Goal: Information Seeking & Learning: Find specific page/section

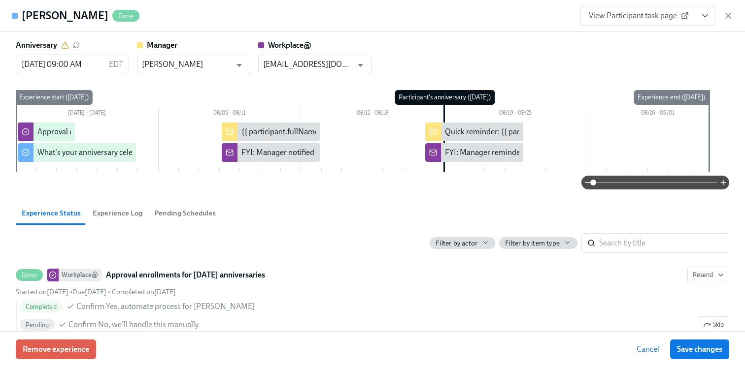
scroll to position [0, 3326]
click at [726, 17] on icon "button" at bounding box center [727, 15] width 5 height 5
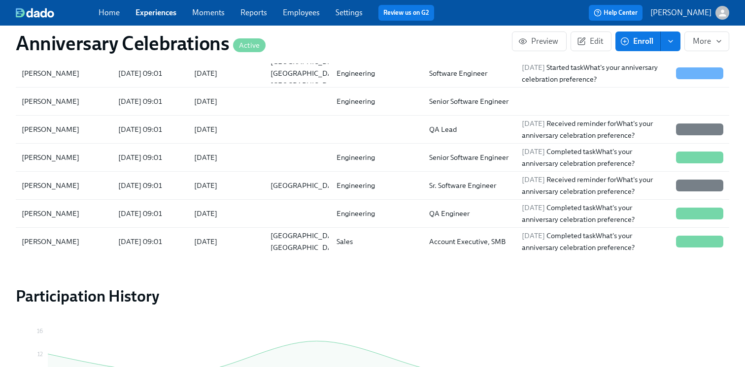
click at [153, 14] on link "Experiences" at bounding box center [155, 12] width 41 height 9
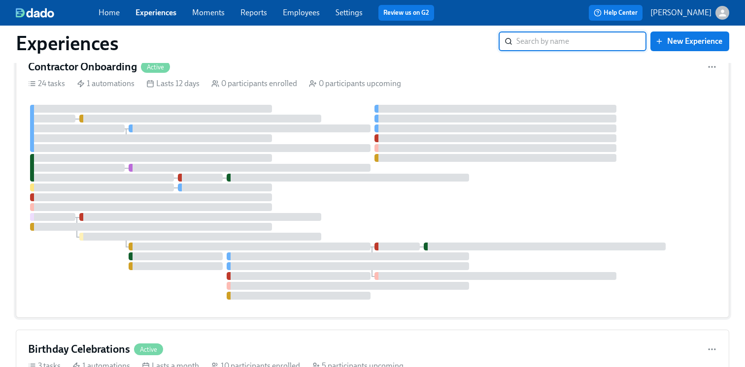
scroll to position [1458, 0]
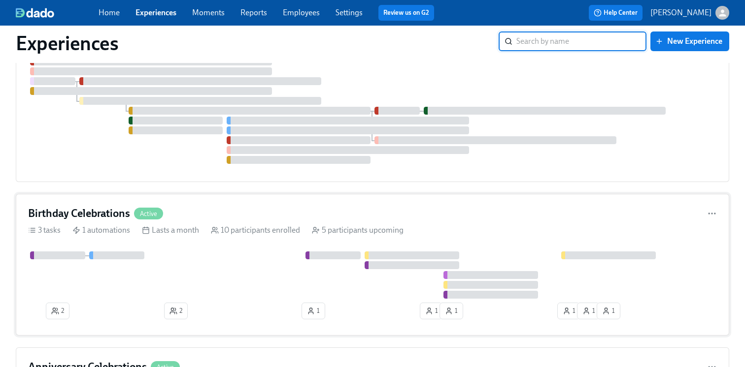
click at [231, 279] on div at bounding box center [372, 275] width 689 height 47
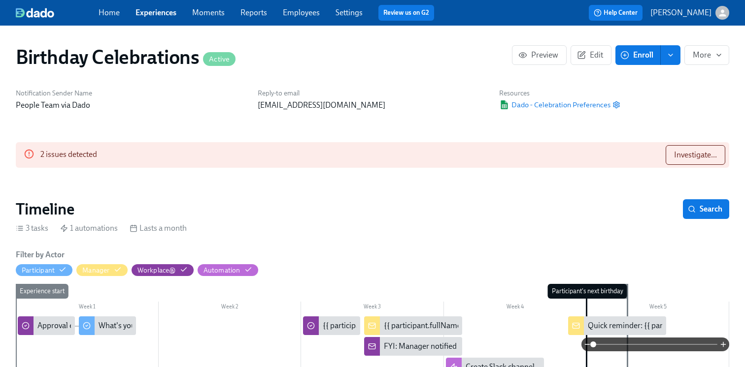
scroll to position [0, 2019]
click at [701, 151] on span "Investigate..." at bounding box center [695, 155] width 43 height 10
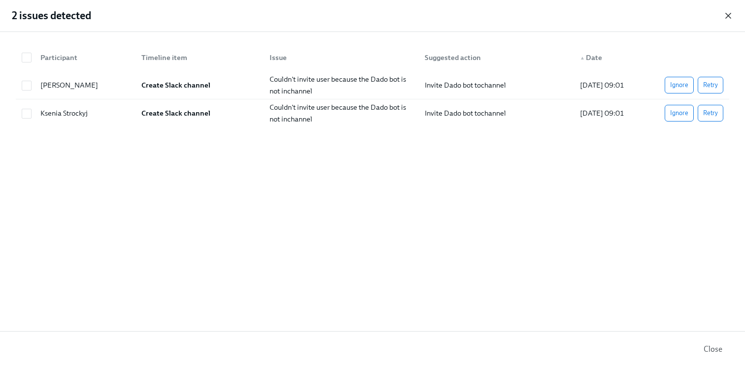
click at [725, 19] on icon "button" at bounding box center [728, 16] width 10 height 10
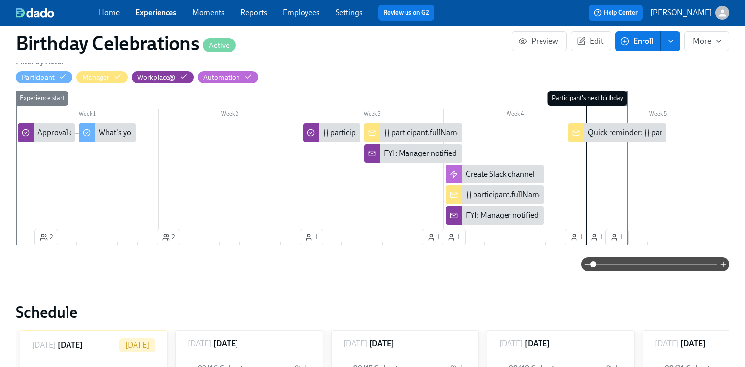
scroll to position [45, 0]
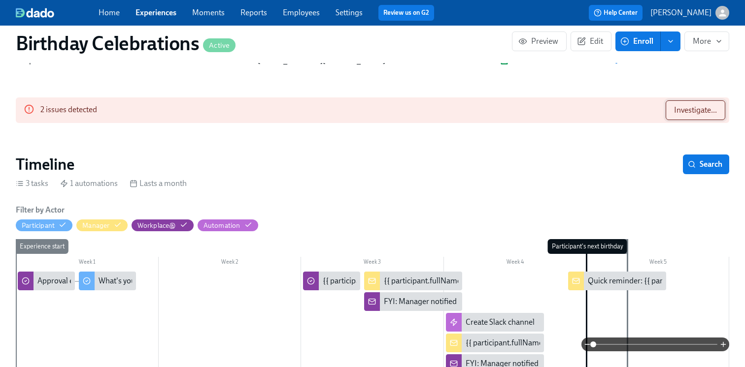
click at [695, 111] on span "Investigate..." at bounding box center [695, 110] width 43 height 10
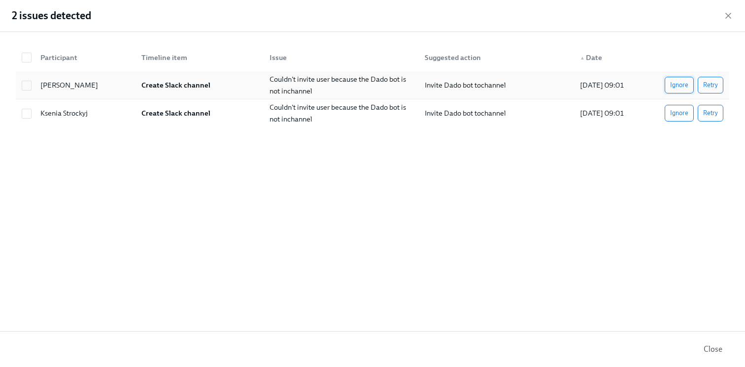
click at [680, 89] on span "Ignore" at bounding box center [679, 85] width 18 height 10
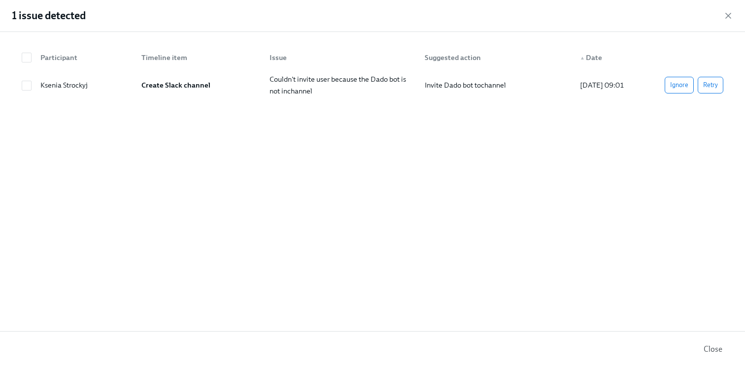
scroll to position [0, 3170]
click at [723, 16] on icon "button" at bounding box center [728, 16] width 10 height 10
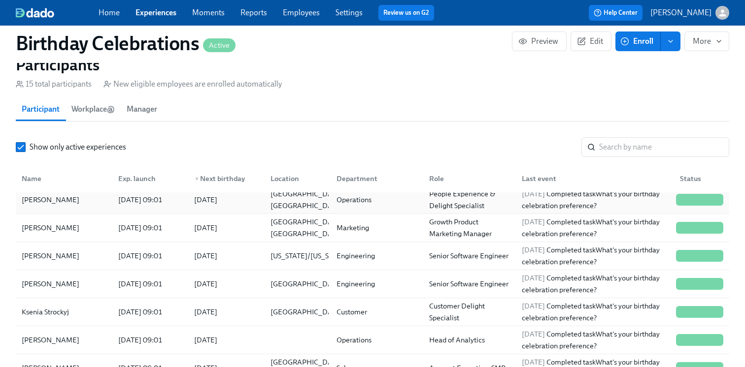
scroll to position [206, 0]
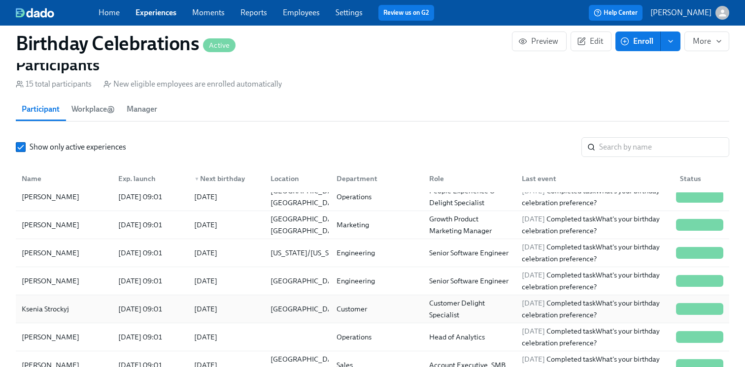
click at [104, 312] on div "Ksenia Strockyj" at bounding box center [64, 309] width 93 height 20
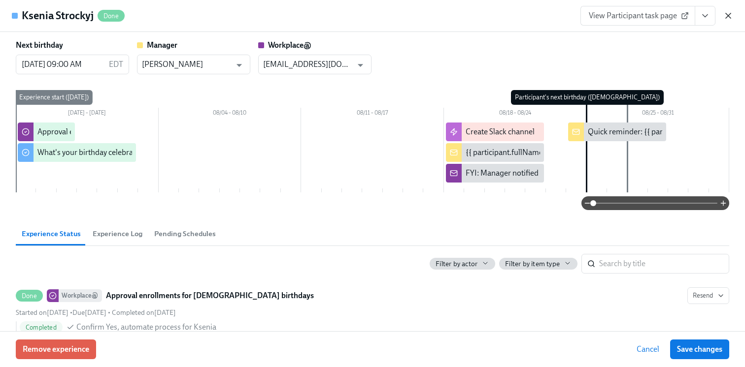
click at [732, 15] on icon "button" at bounding box center [728, 16] width 10 height 10
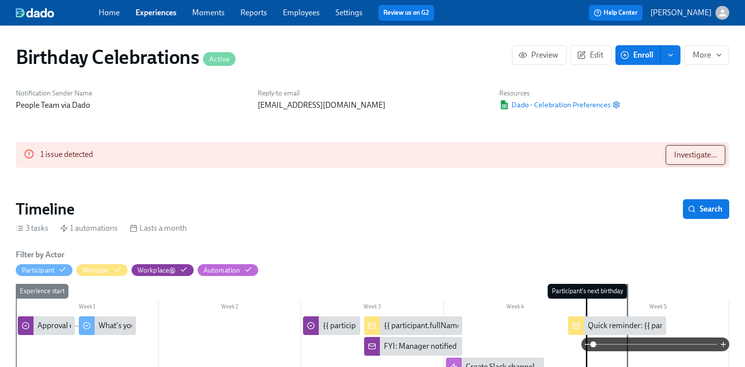
click at [678, 154] on span "Investigate..." at bounding box center [695, 155] width 43 height 10
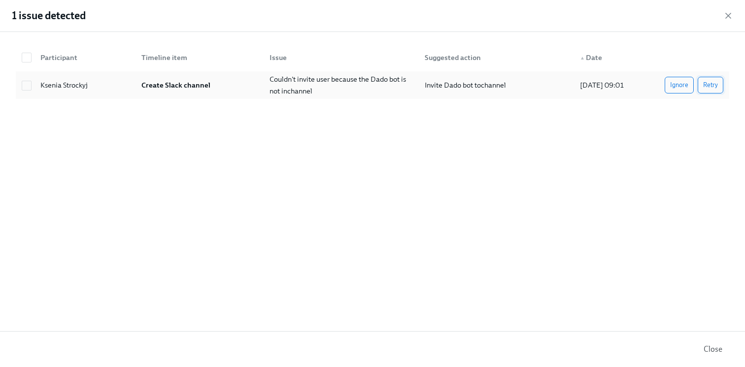
click at [703, 86] on span "Retry" at bounding box center [710, 85] width 15 height 10
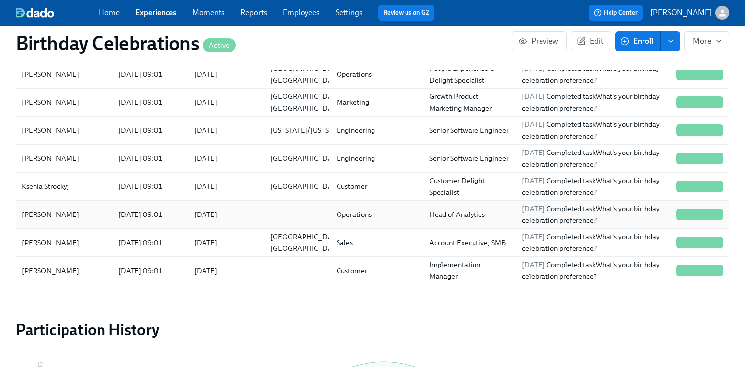
scroll to position [196, 0]
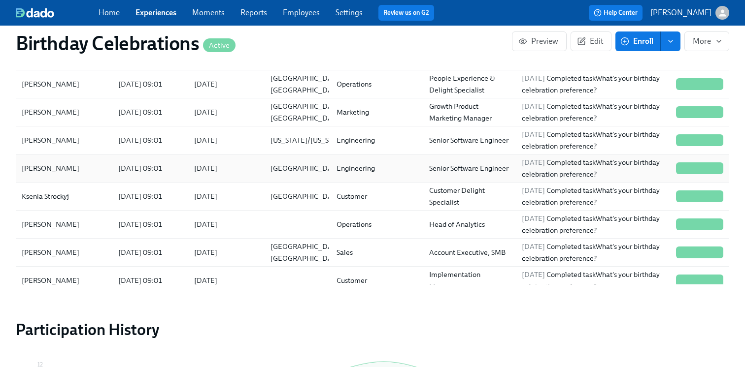
click at [242, 172] on div "[DATE]" at bounding box center [224, 169] width 76 height 20
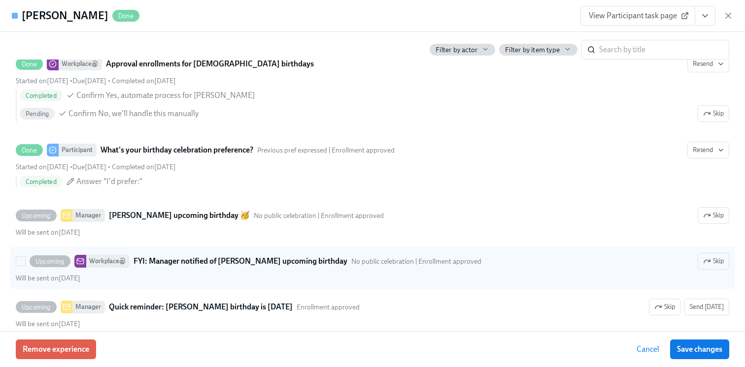
scroll to position [206, 0]
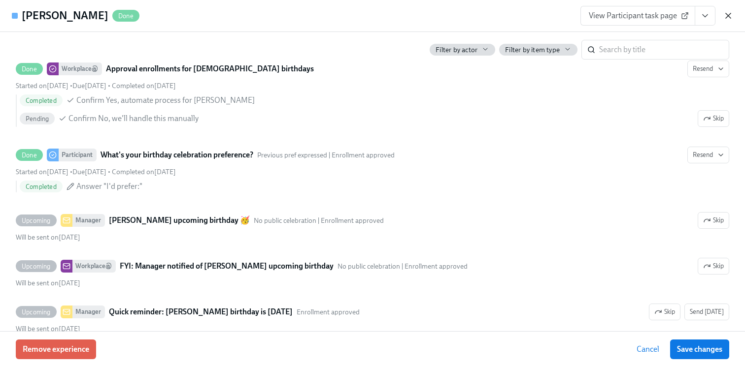
click at [731, 17] on icon "button" at bounding box center [728, 16] width 10 height 10
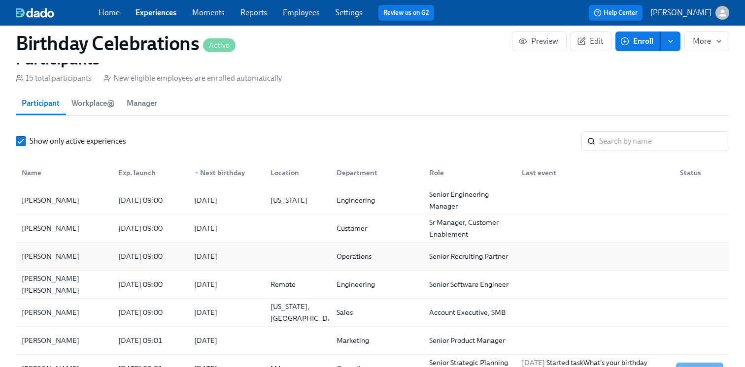
scroll to position [702, 0]
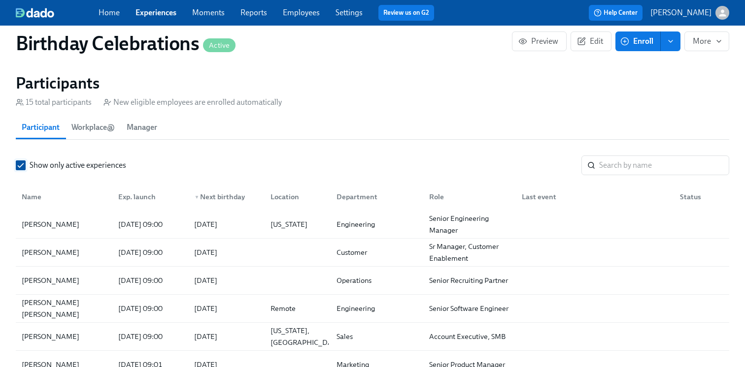
click at [25, 166] on input "Show only active experiences" at bounding box center [20, 165] width 9 height 9
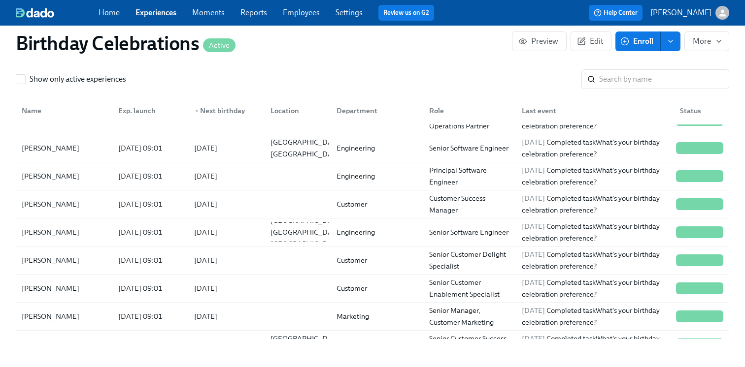
scroll to position [797, 0]
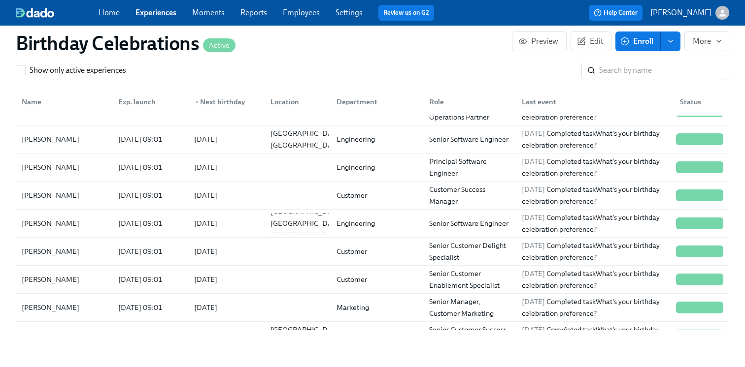
click at [172, 15] on link "Experiences" at bounding box center [155, 12] width 41 height 9
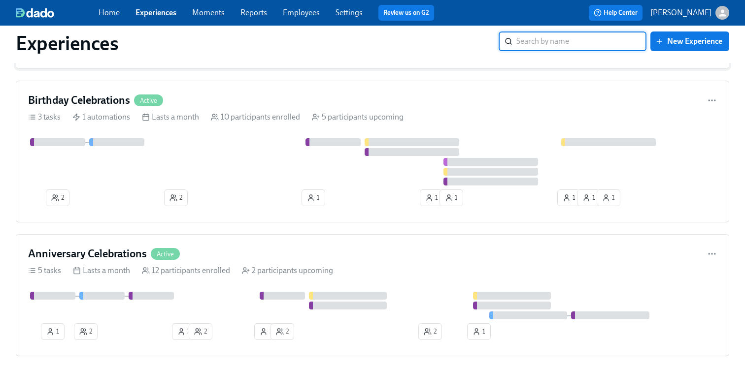
scroll to position [1574, 0]
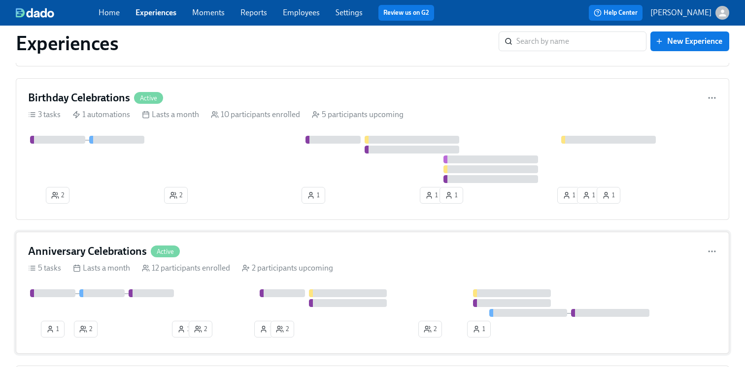
click at [198, 254] on div "Anniversary Celebrations Active" at bounding box center [372, 251] width 689 height 15
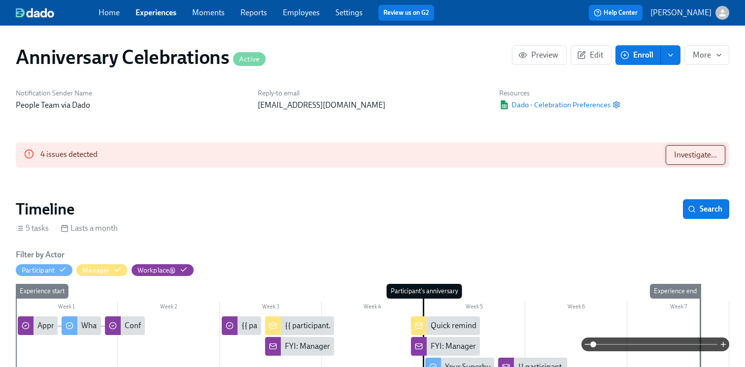
click at [699, 157] on span "Investigate..." at bounding box center [695, 155] width 43 height 10
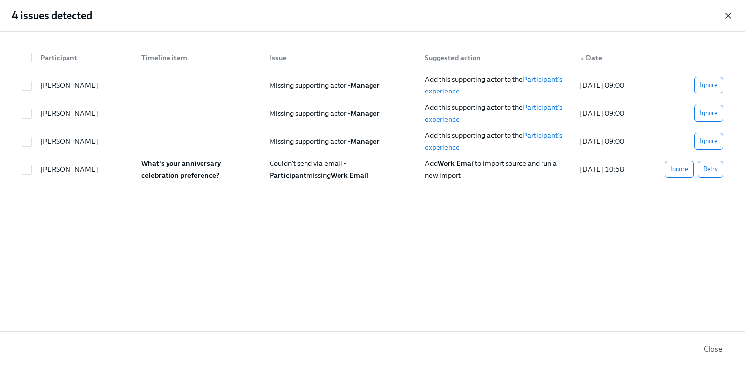
click at [728, 16] on icon "button" at bounding box center [727, 15] width 5 height 5
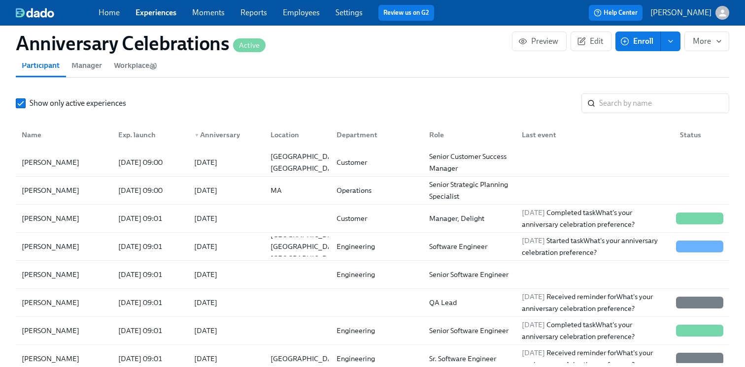
scroll to position [825, 0]
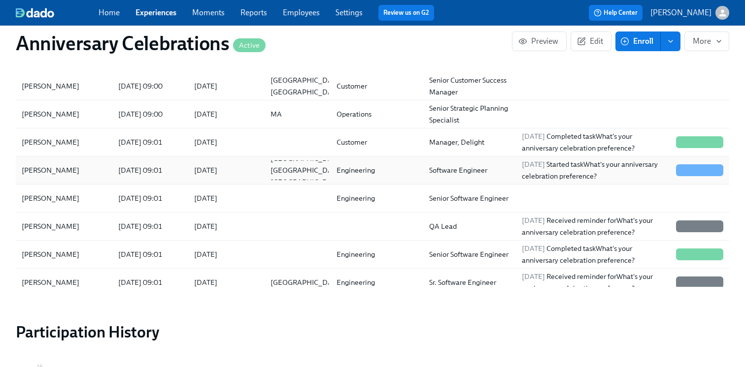
click at [83, 173] on div "[PERSON_NAME]" at bounding box center [51, 171] width 66 height 12
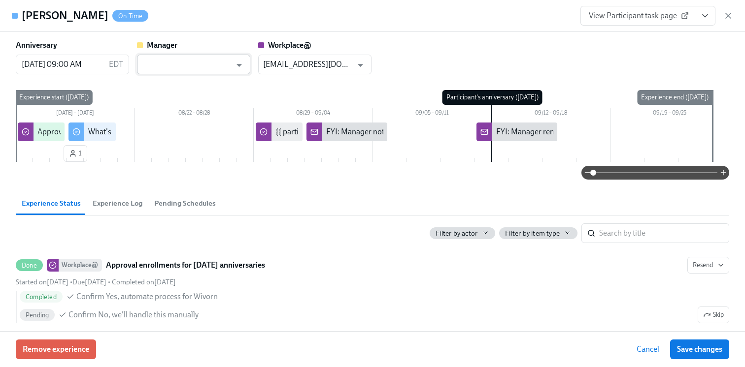
click at [215, 69] on input "text" at bounding box center [186, 65] width 89 height 20
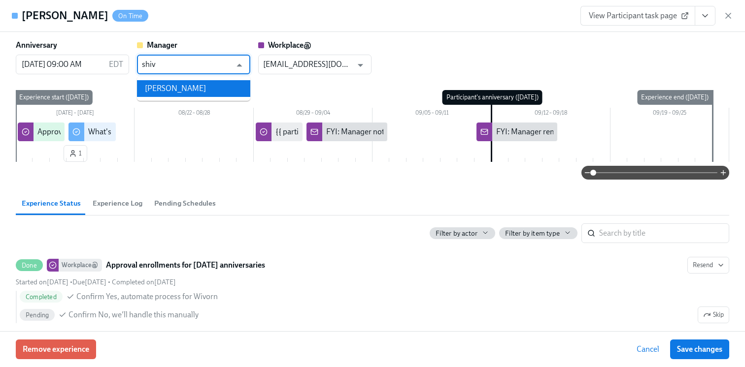
click at [218, 90] on li "[PERSON_NAME]" at bounding box center [193, 88] width 113 height 17
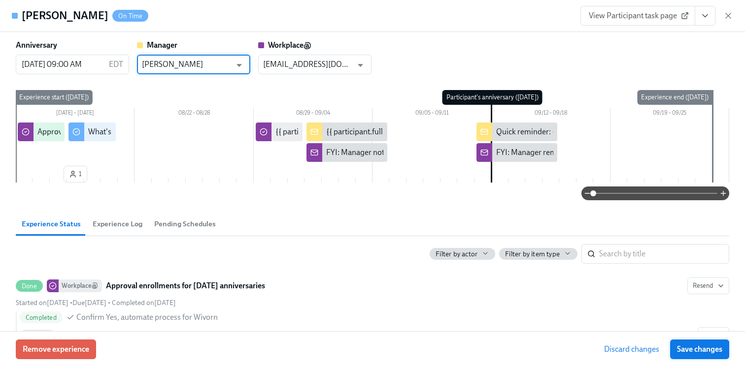
type input "[PERSON_NAME]"
click at [688, 352] on span "Save changes" at bounding box center [699, 350] width 45 height 10
type input "[PERSON_NAME]"
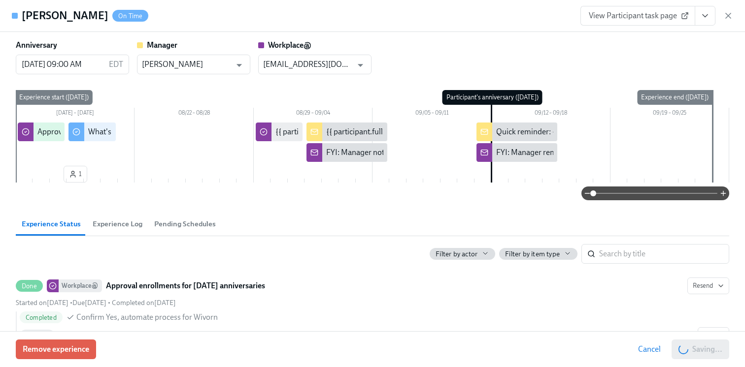
scroll to position [0, 3326]
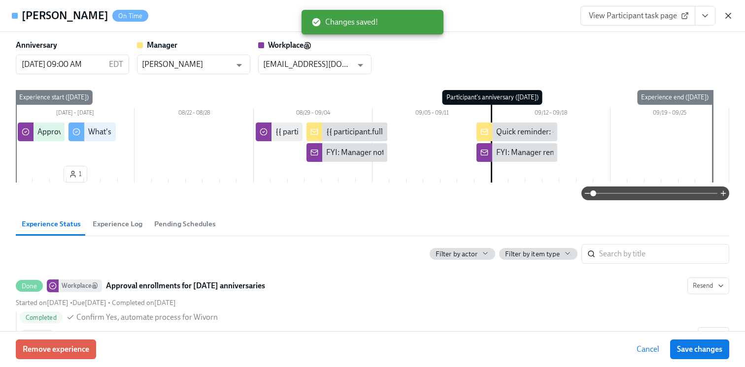
click at [732, 16] on icon "button" at bounding box center [728, 16] width 10 height 10
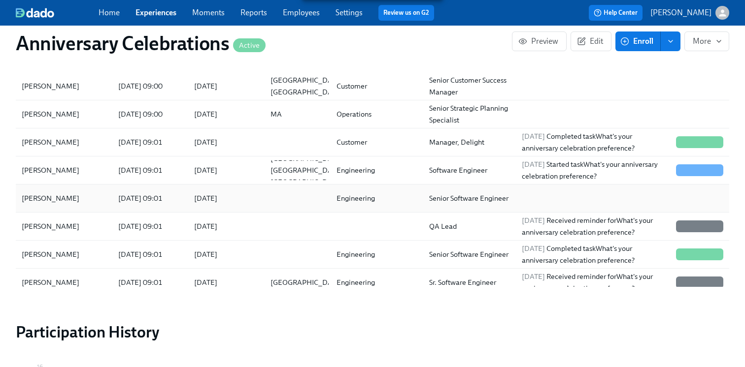
click at [347, 204] on div "Engineering" at bounding box center [375, 199] width 93 height 20
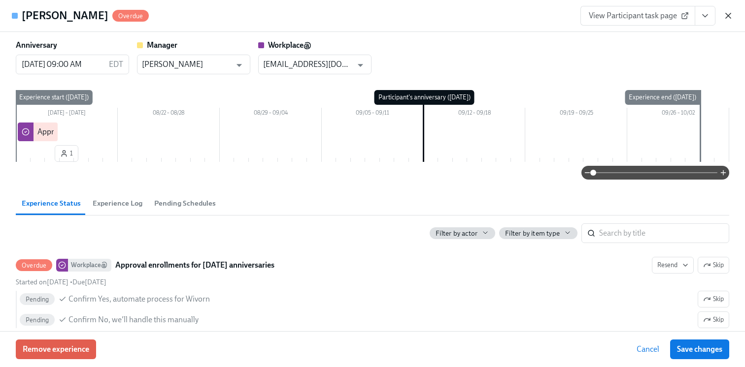
click at [728, 13] on icon "button" at bounding box center [728, 16] width 10 height 10
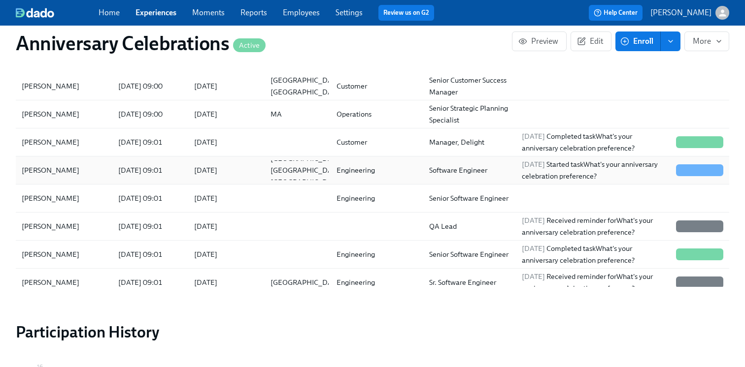
click at [221, 172] on div "[DATE]" at bounding box center [205, 171] width 31 height 12
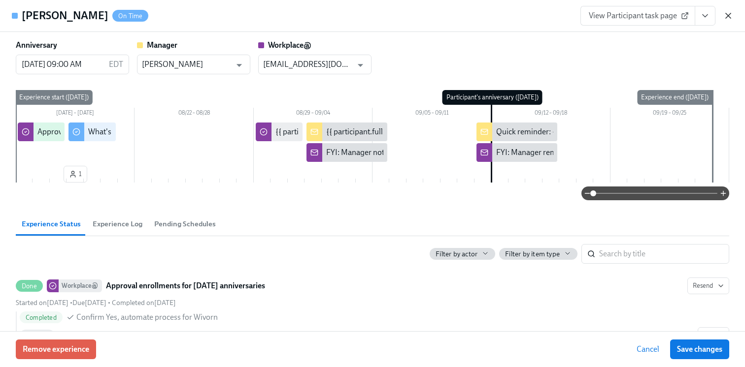
click at [728, 14] on icon "button" at bounding box center [728, 16] width 10 height 10
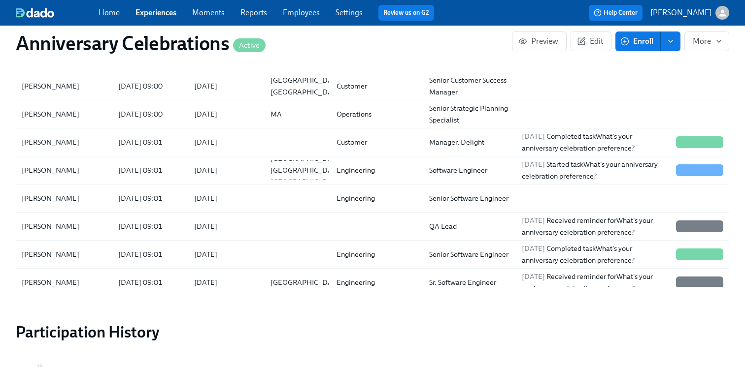
click at [300, 20] on div "Home Experiences Moments Reports Employees Settings Review us on G2" at bounding box center [270, 13] width 343 height 16
click at [299, 10] on link "Employees" at bounding box center [301, 12] width 37 height 9
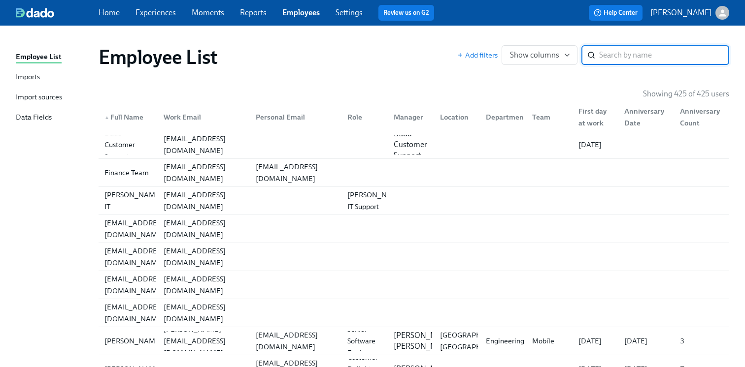
click at [33, 80] on div "Imports" at bounding box center [28, 77] width 24 height 12
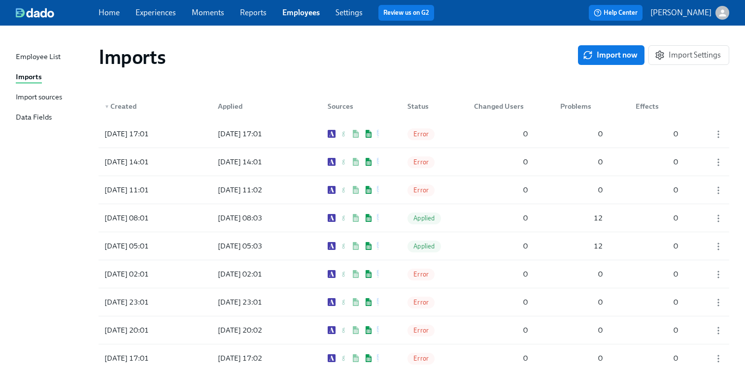
click at [51, 97] on div "Import sources" at bounding box center [39, 98] width 46 height 12
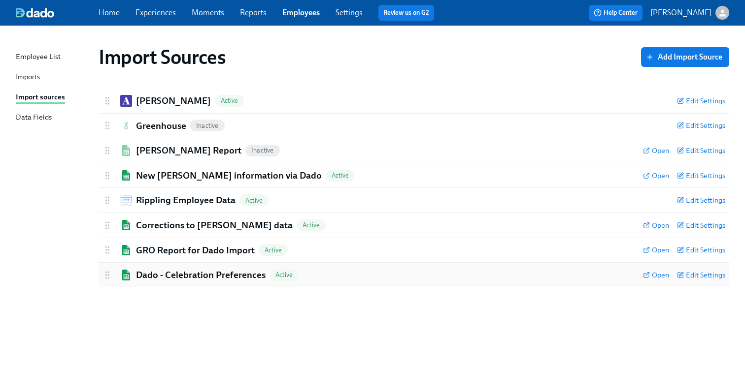
click at [190, 273] on h2 "Dado - Celebration Preferences" at bounding box center [201, 275] width 130 height 13
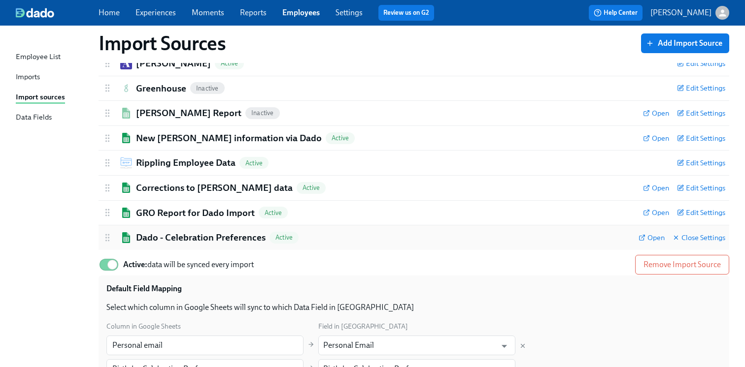
scroll to position [41, 0]
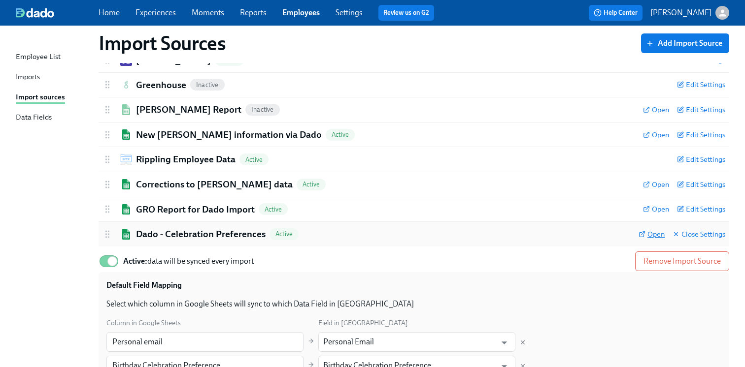
click at [643, 236] on icon at bounding box center [641, 234] width 7 height 7
click at [158, 15] on link "Experiences" at bounding box center [155, 12] width 40 height 9
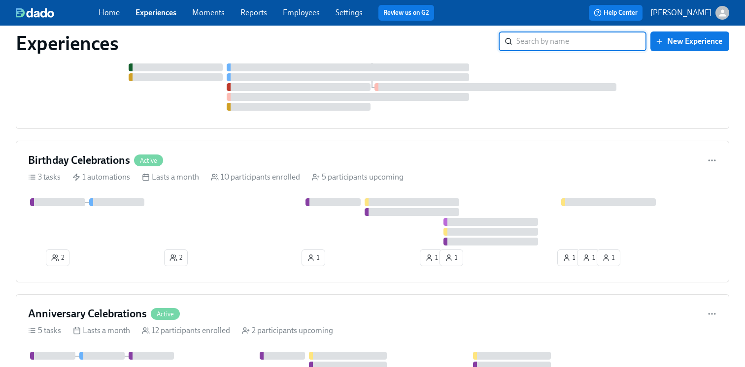
scroll to position [1521, 0]
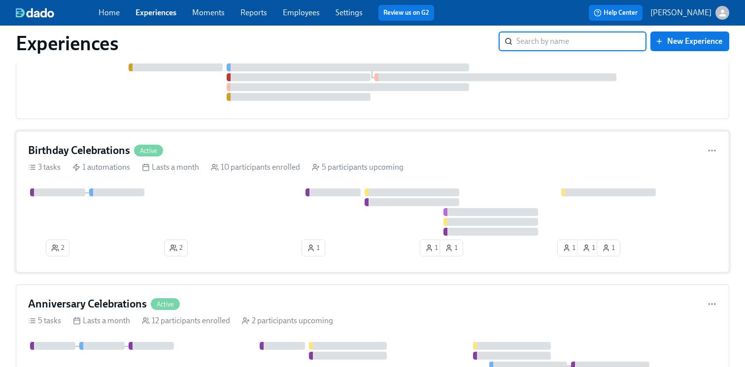
click at [212, 207] on div at bounding box center [372, 212] width 689 height 47
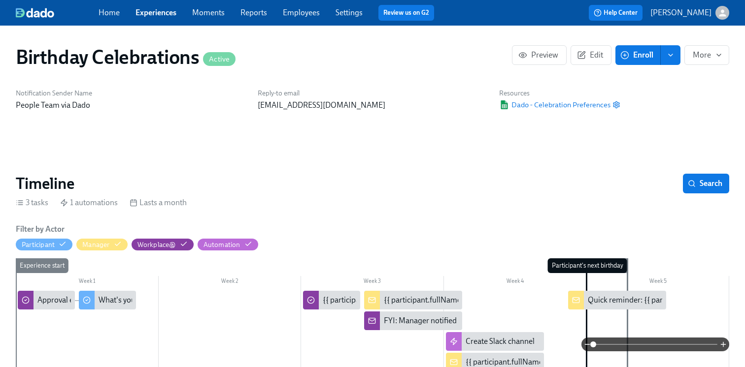
scroll to position [0, 2019]
click at [613, 106] on icon "button" at bounding box center [616, 105] width 8 height 8
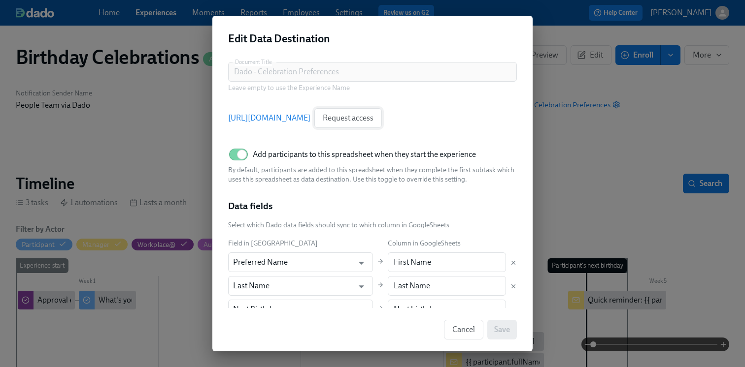
click at [373, 117] on span "Request access" at bounding box center [348, 118] width 51 height 10
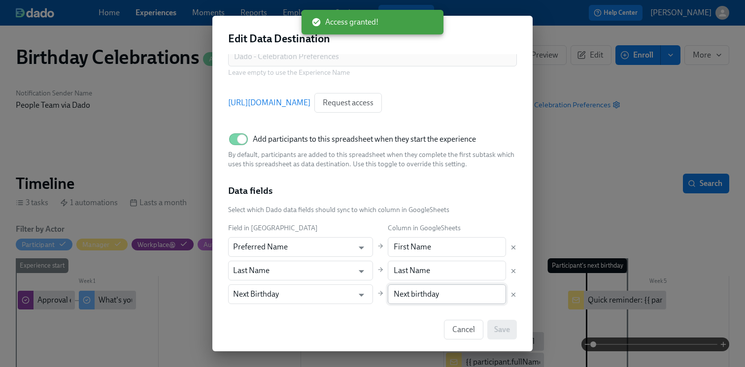
scroll to position [0, 0]
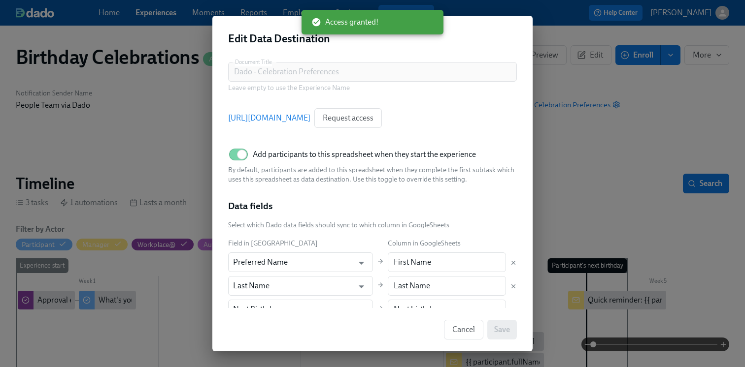
click at [310, 115] on link "[URL][DOMAIN_NAME]" at bounding box center [269, 118] width 82 height 11
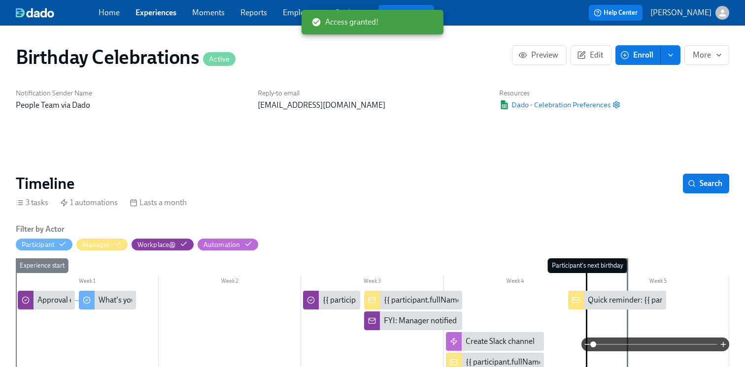
click at [155, 14] on link "Experiences" at bounding box center [155, 12] width 41 height 9
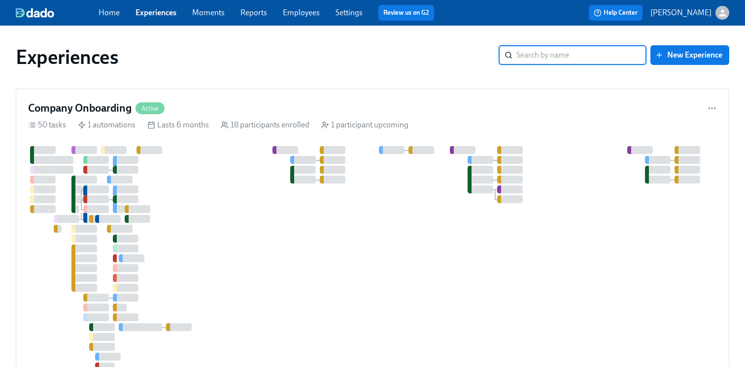
click at [526, 54] on input "search" at bounding box center [581, 55] width 130 height 20
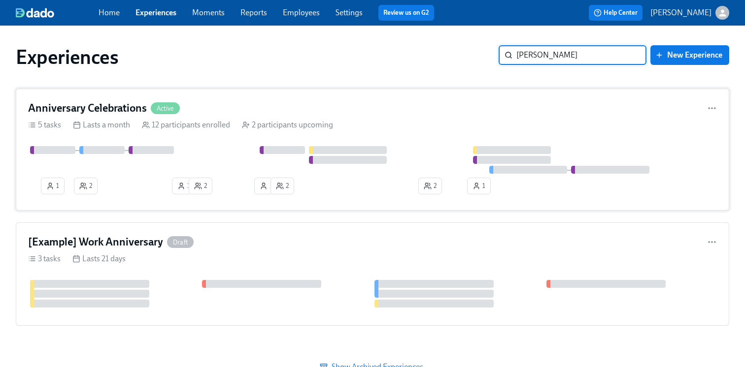
type input "[PERSON_NAME]"
click at [295, 120] on div "2 participants upcoming" at bounding box center [287, 125] width 91 height 11
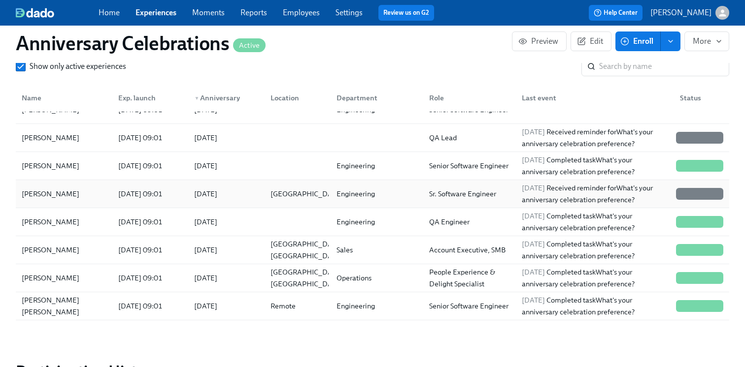
scroll to position [178, 0]
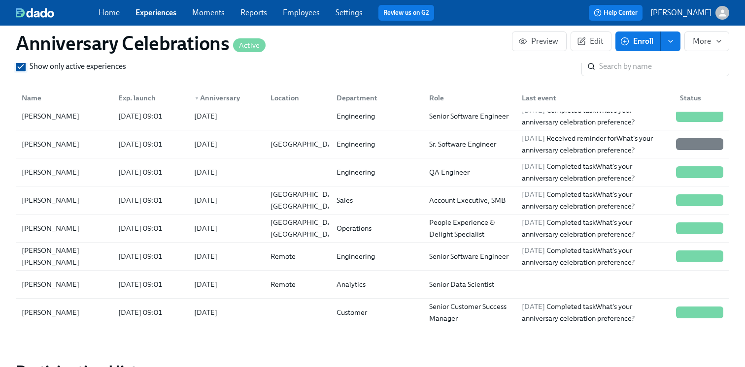
click at [23, 66] on input "Show only active experiences" at bounding box center [20, 66] width 9 height 9
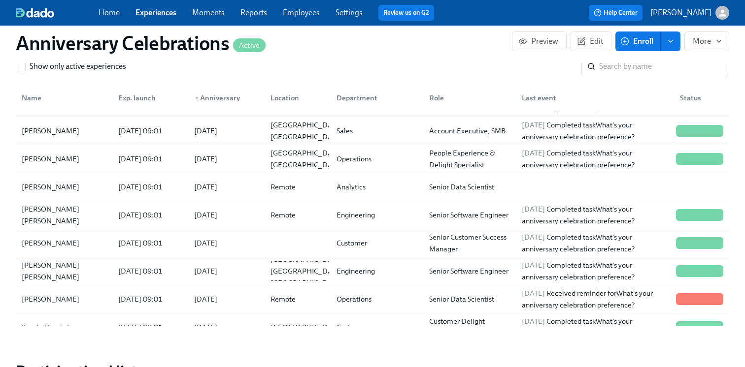
scroll to position [252, 0]
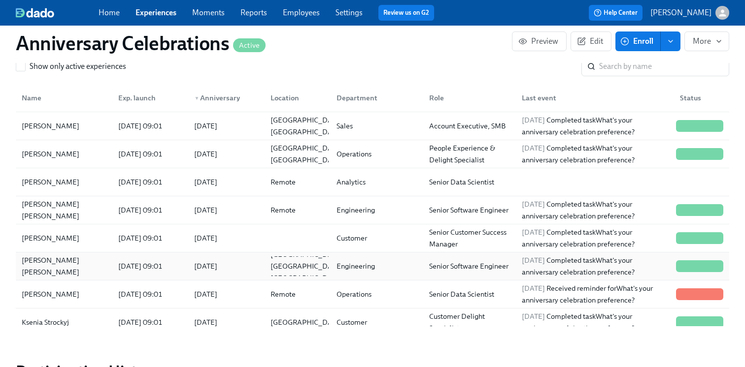
click at [107, 265] on div "[PERSON_NAME] [PERSON_NAME]" at bounding box center [64, 267] width 93 height 20
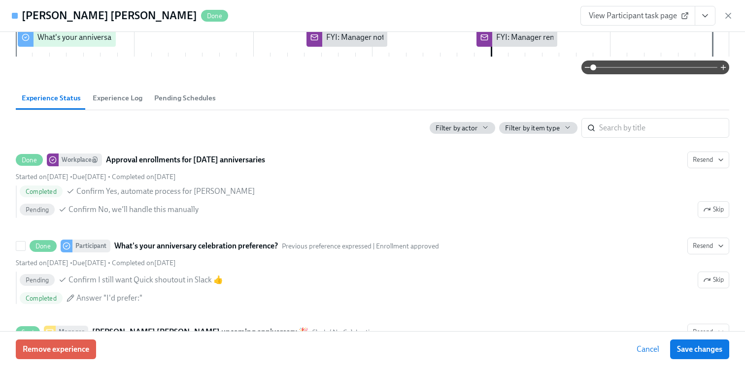
scroll to position [123, 0]
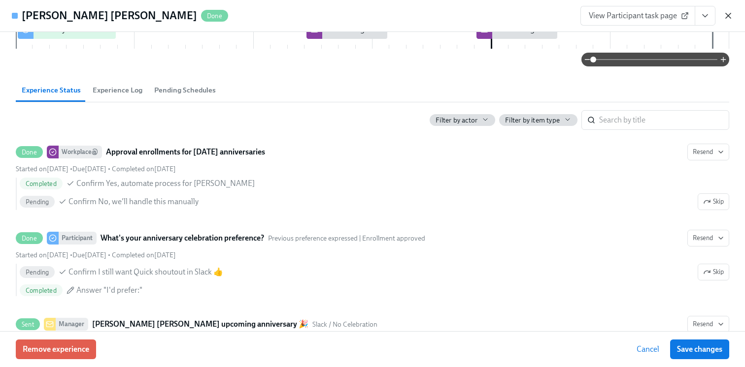
click at [725, 19] on icon "button" at bounding box center [728, 16] width 10 height 10
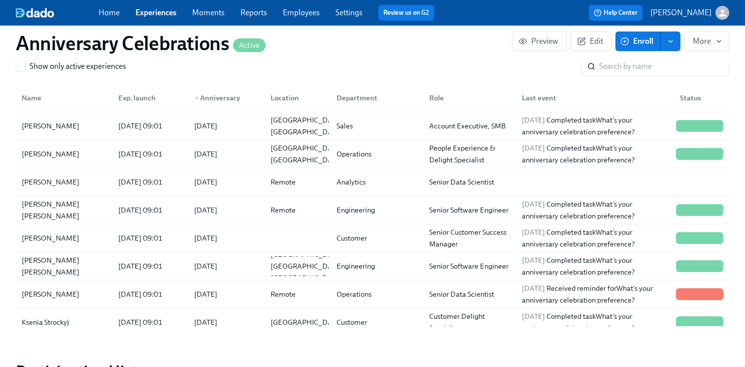
click at [136, 9] on link "Experiences" at bounding box center [155, 12] width 41 height 9
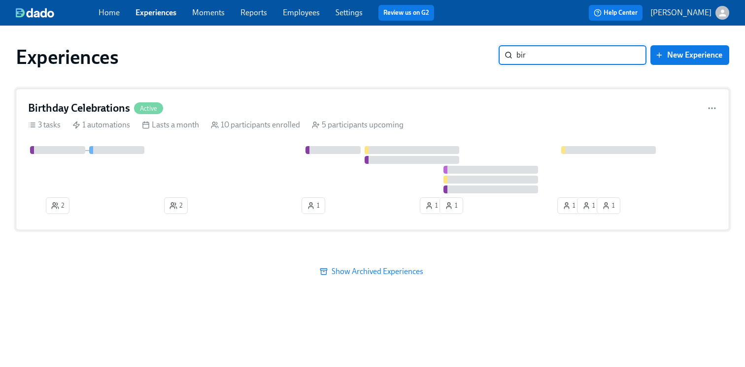
type input "bir"
click at [272, 152] on div at bounding box center [372, 169] width 689 height 47
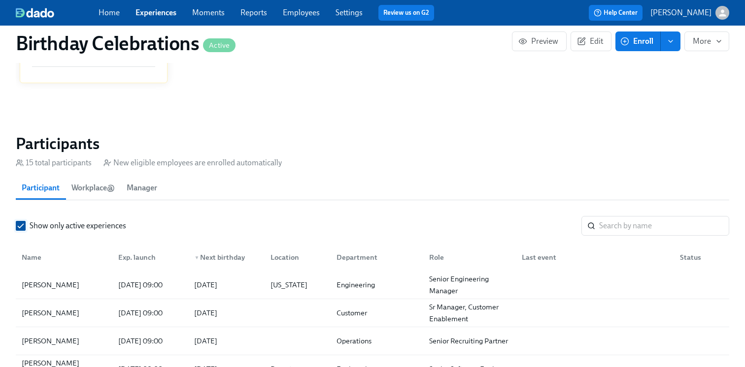
click at [24, 225] on input "Show only active experiences" at bounding box center [20, 226] width 9 height 9
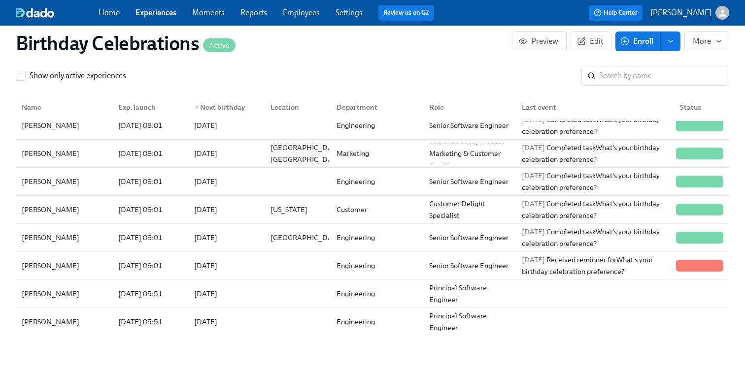
scroll to position [777, 0]
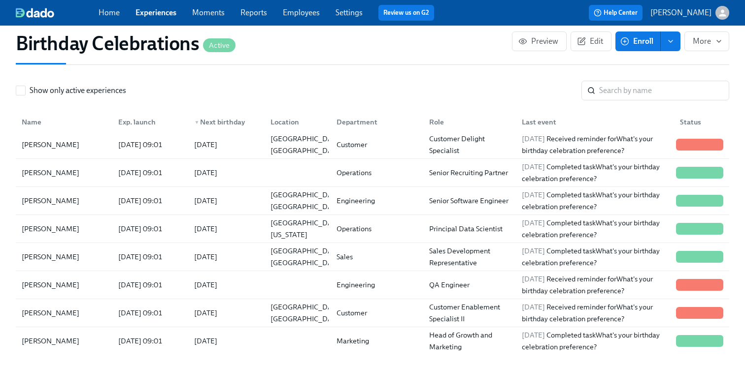
click at [302, 9] on link "Employees" at bounding box center [301, 12] width 37 height 9
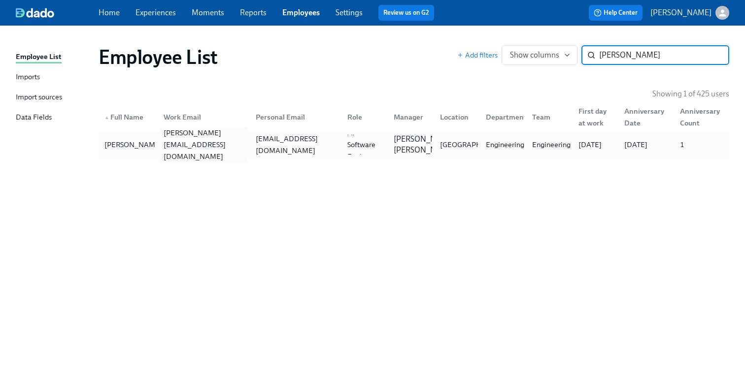
type input "[PERSON_NAME]"
click at [197, 144] on div "[PERSON_NAME][EMAIL_ADDRESS][DOMAIN_NAME]" at bounding box center [204, 144] width 88 height 35
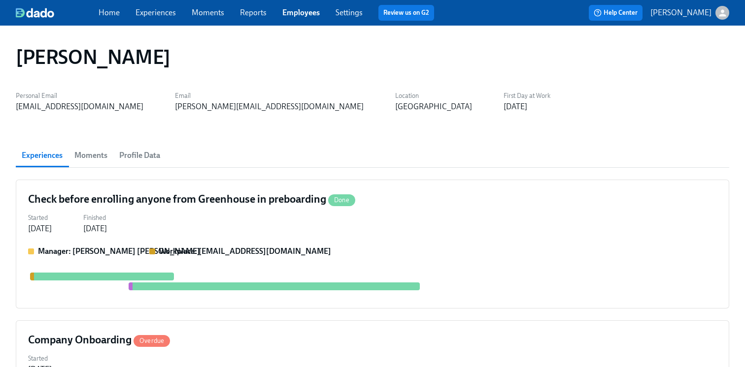
click at [140, 157] on span "Profile Data" at bounding box center [139, 156] width 41 height 14
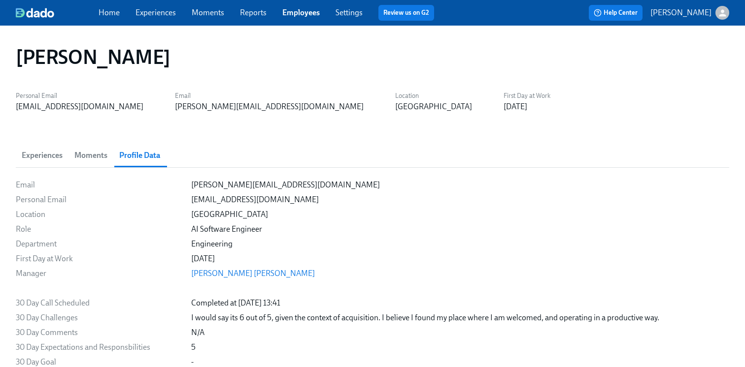
click at [311, 12] on link "Employees" at bounding box center [300, 12] width 37 height 9
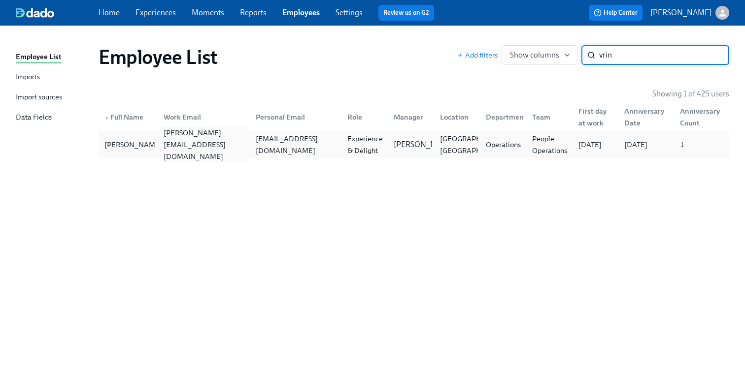
type input "vrin"
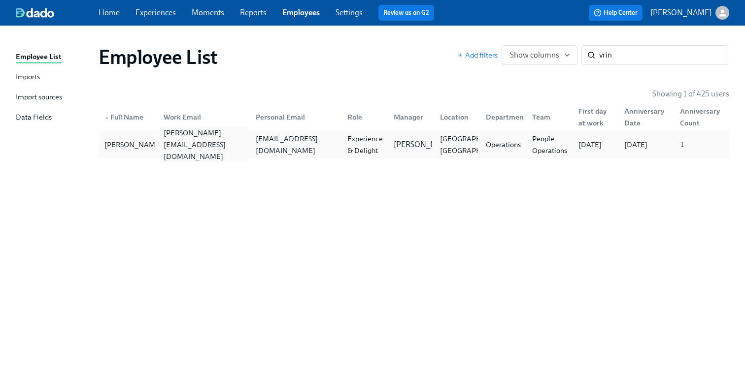
click at [163, 150] on div "[PERSON_NAME][EMAIL_ADDRESS][DOMAIN_NAME]" at bounding box center [204, 144] width 88 height 35
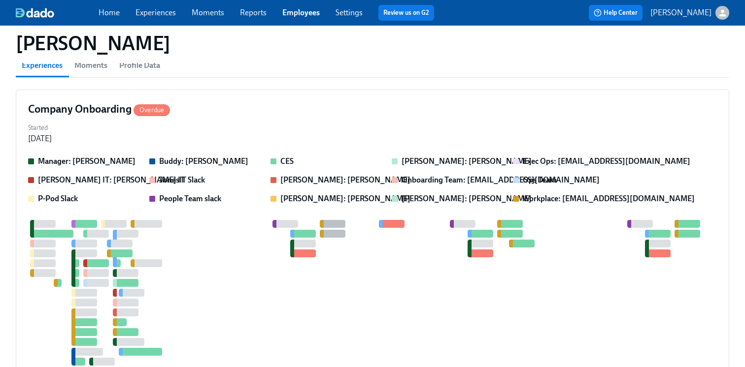
scroll to position [0, 42]
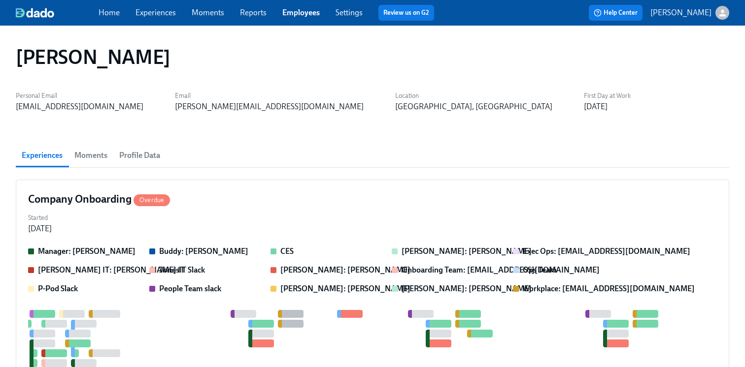
click at [151, 152] on span "Profile Data" at bounding box center [139, 156] width 41 height 14
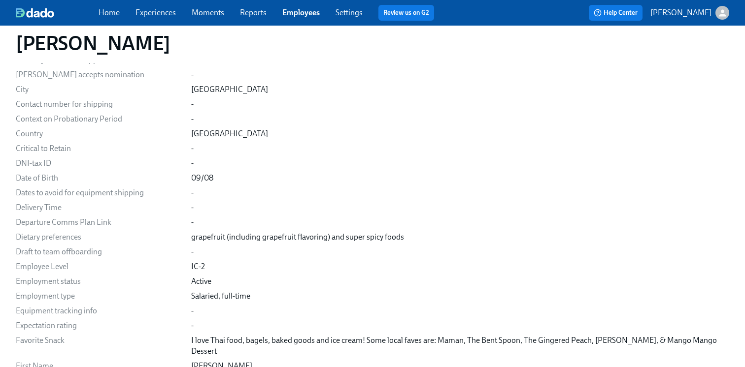
click at [49, 176] on div "Date of Birth" at bounding box center [99, 178] width 167 height 11
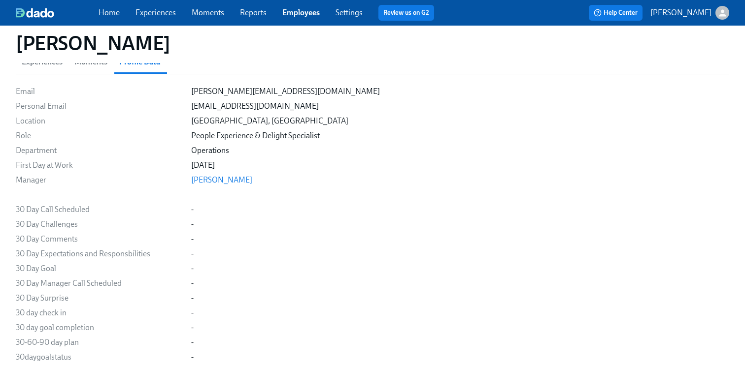
click at [315, 9] on link "Employees" at bounding box center [300, 12] width 37 height 9
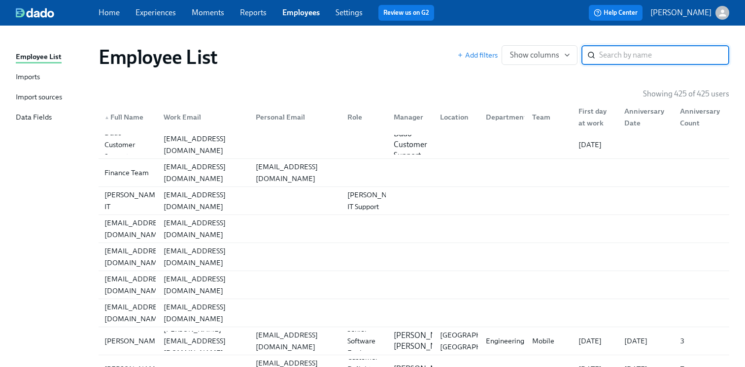
click at [596, 52] on div "​" at bounding box center [655, 55] width 148 height 20
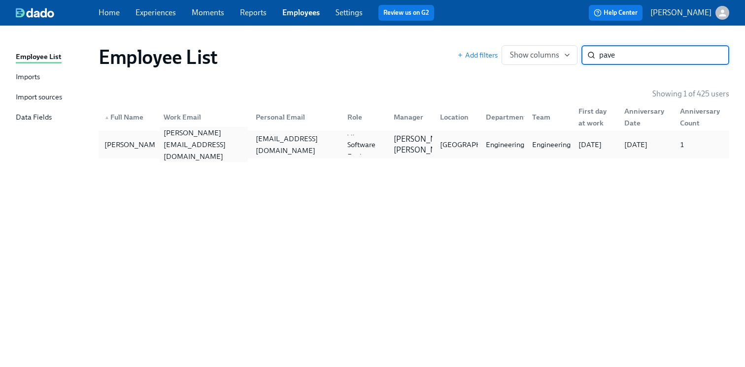
type input "pave"
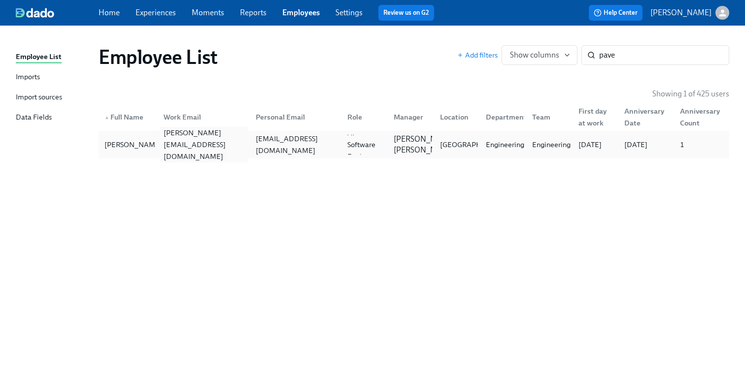
click at [170, 142] on div "[PERSON_NAME][EMAIL_ADDRESS][DOMAIN_NAME]" at bounding box center [204, 144] width 88 height 35
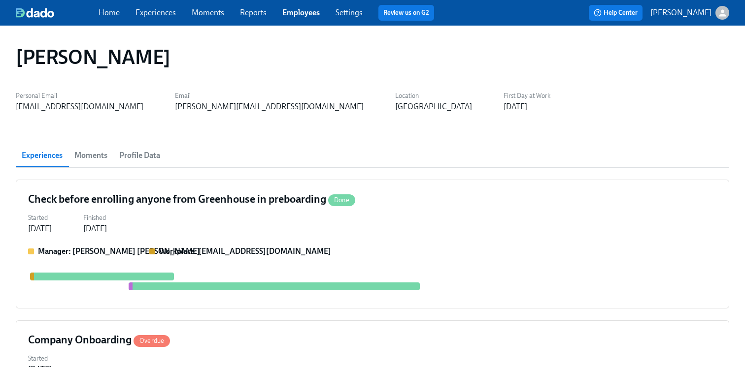
click at [144, 156] on span "Profile Data" at bounding box center [139, 156] width 41 height 14
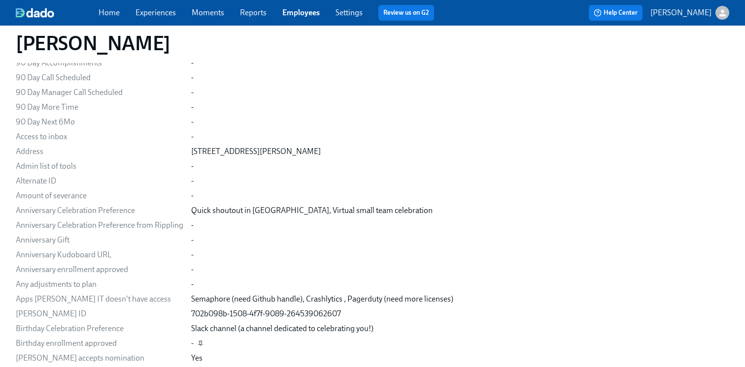
click at [199, 341] on icon "button" at bounding box center [200, 343] width 3 height 4
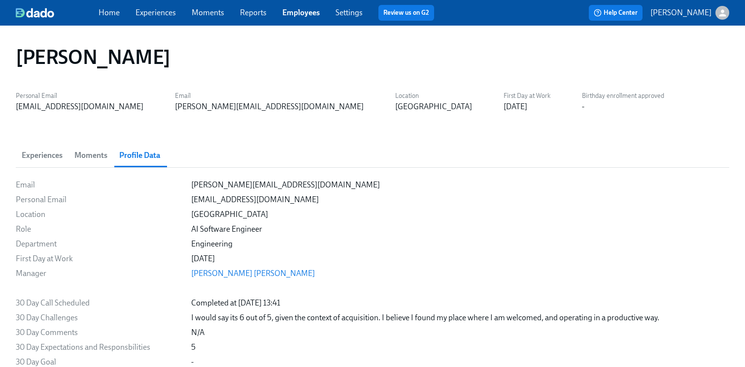
click at [155, 10] on link "Experiences" at bounding box center [155, 12] width 40 height 9
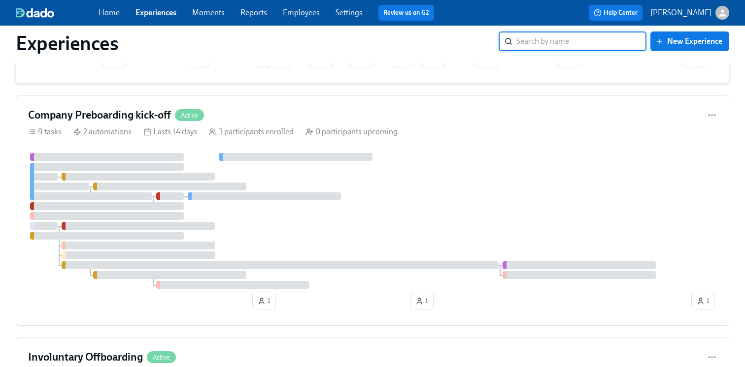
scroll to position [335, 0]
